Goal: Find specific page/section: Find specific page/section

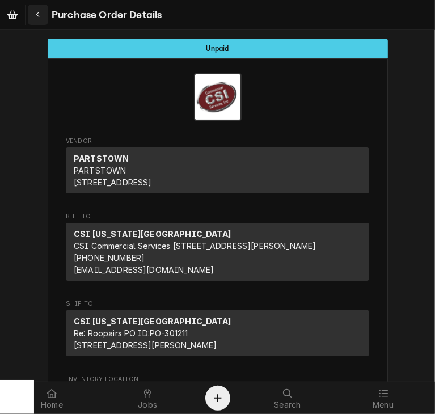
click at [39, 18] on icon "Navigate back" at bounding box center [38, 15] width 5 height 8
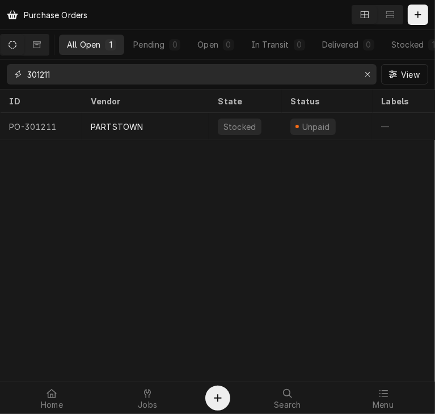
drag, startPoint x: 66, startPoint y: 73, endPoint x: 6, endPoint y: 78, distance: 60.9
click at [6, 78] on div "301211 View" at bounding box center [217, 74] width 435 height 29
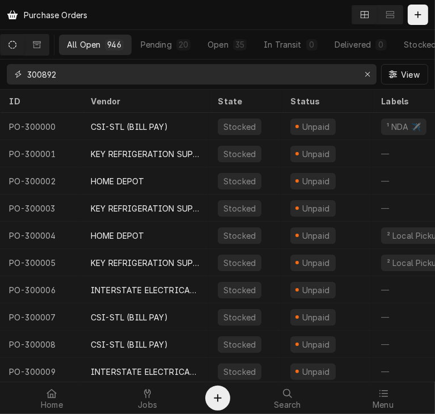
type input "300892"
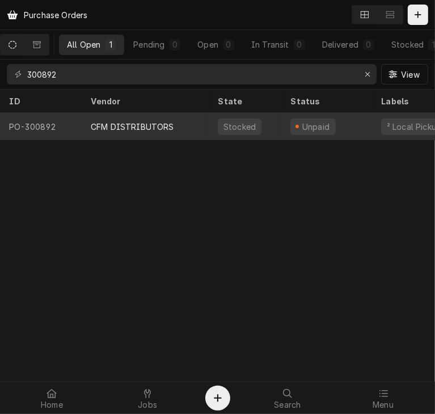
click at [121, 115] on div "CFM DISTRIBUTORS" at bounding box center [145, 126] width 127 height 27
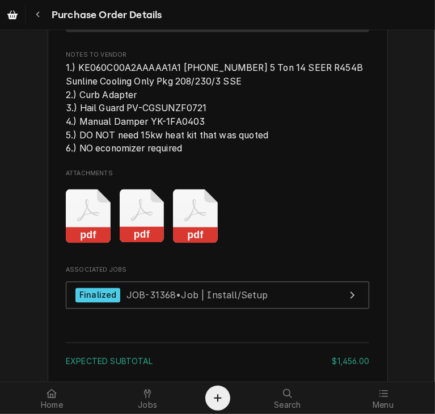
scroll to position [1074, 0]
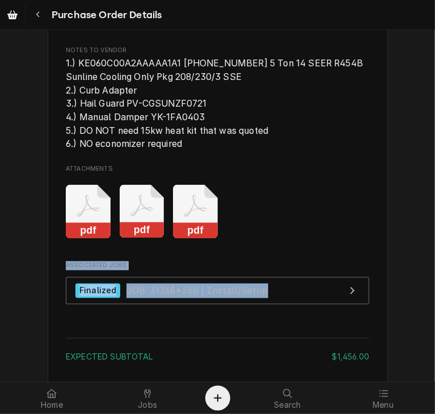
drag, startPoint x: 425, startPoint y: 284, endPoint x: 432, endPoint y: 325, distance: 41.5
click at [432, 325] on div "Unpaid Vendor CFM DISTRIBUTORS CFM DISTRIBUTORS 1104 Uniton Avenue Kansas City,…" at bounding box center [217, 206] width 435 height 352
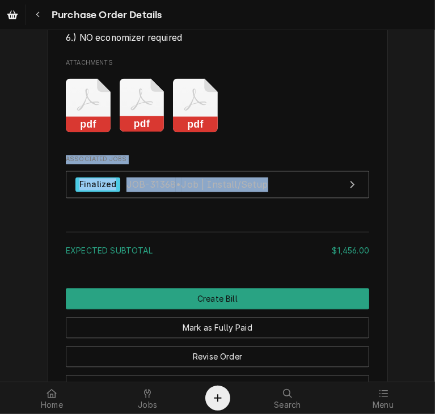
scroll to position [1228, 0]
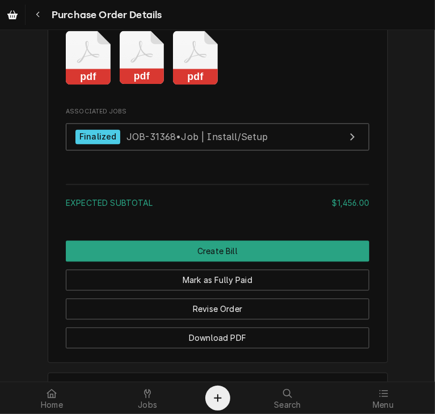
click at [231, 217] on div "Expected Subtotal $1,456.00" at bounding box center [217, 198] width 303 height 37
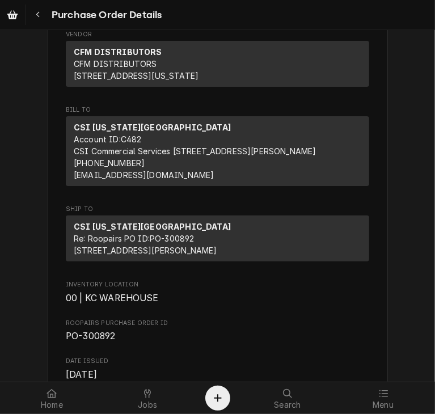
scroll to position [0, 0]
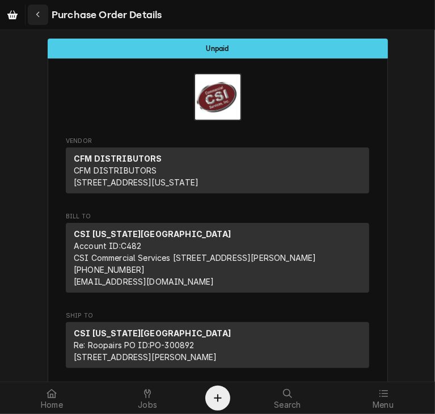
click at [39, 11] on icon "Navigate back" at bounding box center [38, 15] width 5 height 8
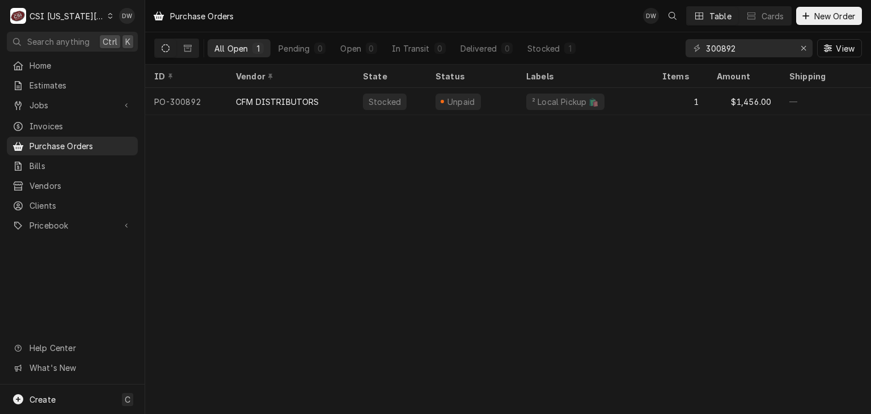
click at [91, 12] on div "CSI [US_STATE][GEOGRAPHIC_DATA]" at bounding box center [66, 16] width 75 height 12
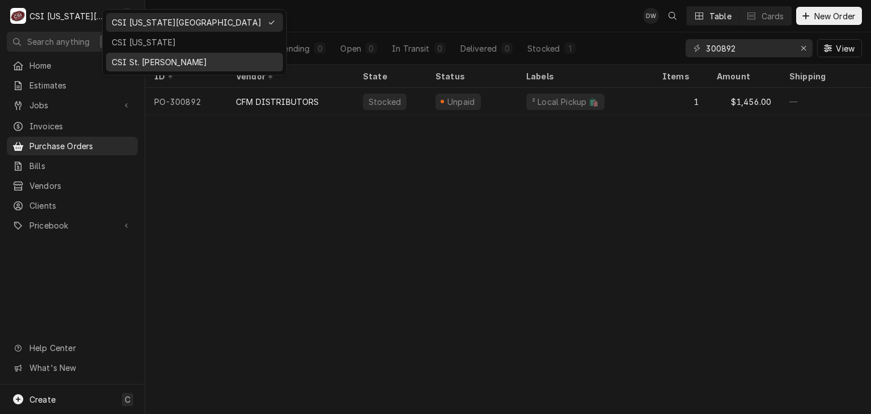
click at [132, 64] on div "CSI St. [PERSON_NAME]" at bounding box center [195, 62] width 166 height 12
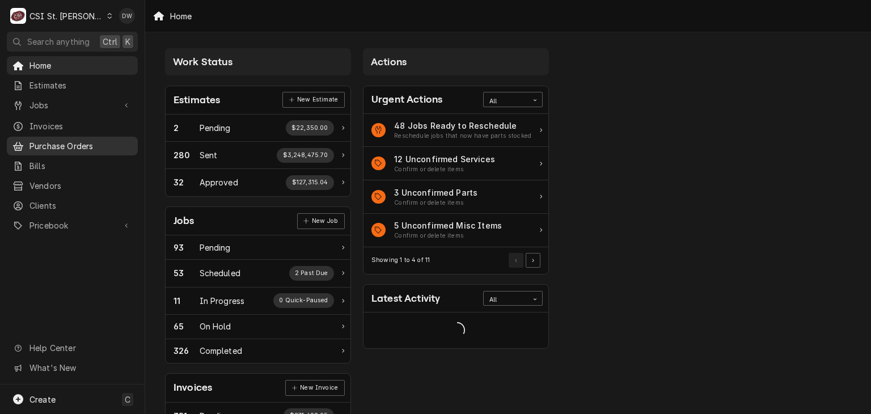
click at [46, 145] on span "Purchase Orders" at bounding box center [80, 146] width 103 height 12
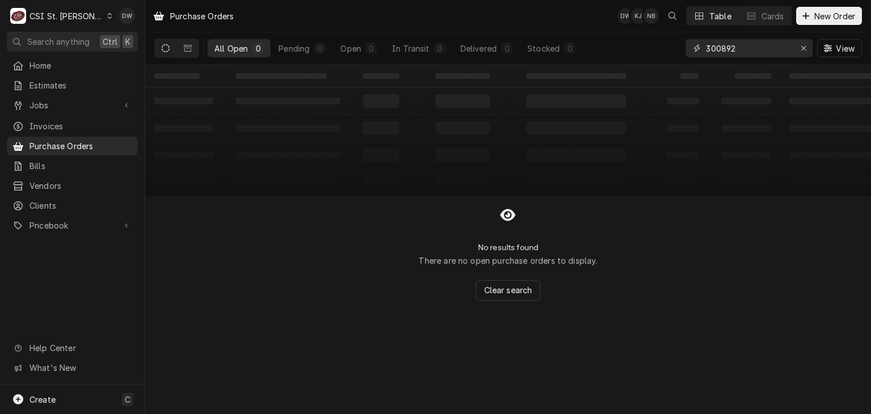
drag, startPoint x: 746, startPoint y: 52, endPoint x: 685, endPoint y: 47, distance: 60.9
click at [686, 47] on div "300892" at bounding box center [749, 48] width 127 height 18
paste input "01291"
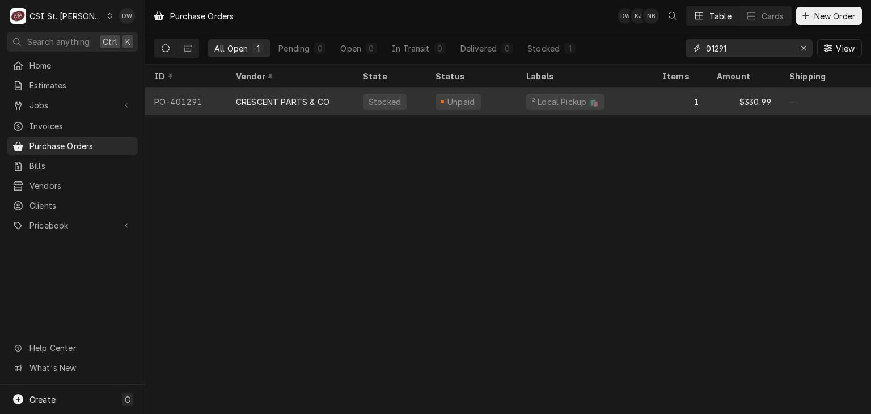
type input "01291"
click at [295, 92] on div "CRESCENT PARTS & CO" at bounding box center [290, 101] width 127 height 27
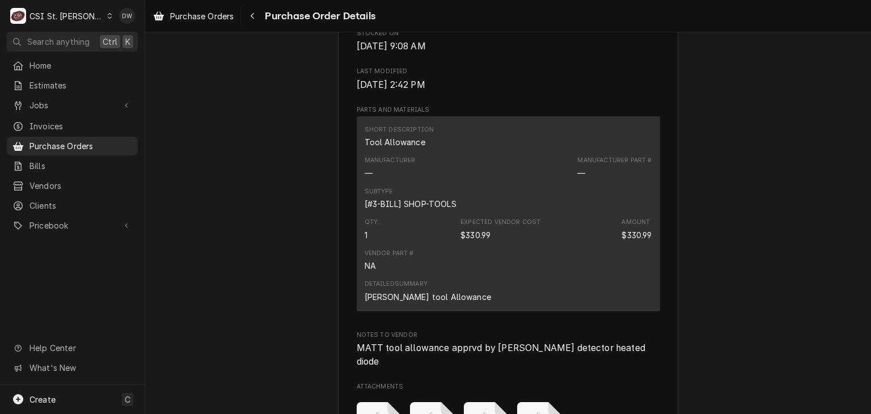
scroll to position [755, 0]
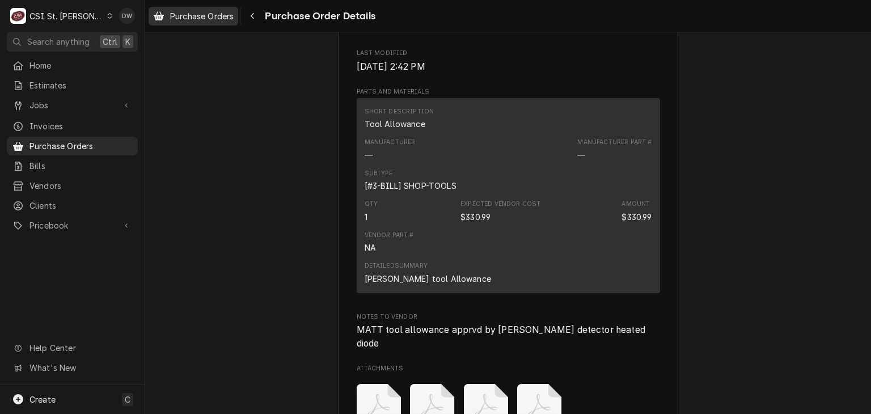
click at [195, 16] on span "Purchase Orders" at bounding box center [202, 16] width 64 height 12
